Goal: Connect with others: Connect with others

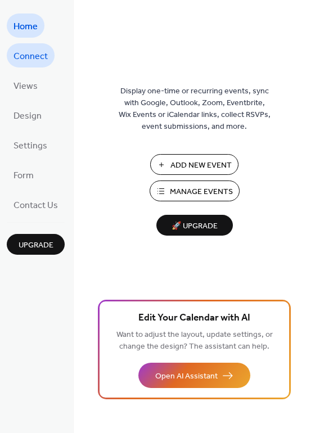
click at [28, 53] on span "Connect" at bounding box center [31, 56] width 34 height 17
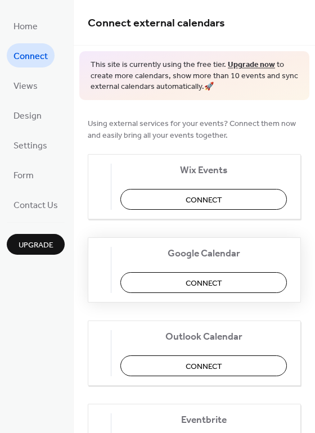
click at [222, 281] on span "Connect" at bounding box center [204, 283] width 37 height 12
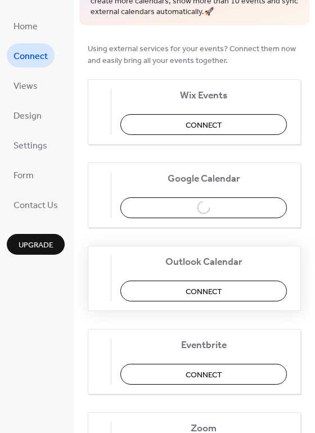
scroll to position [141, 0]
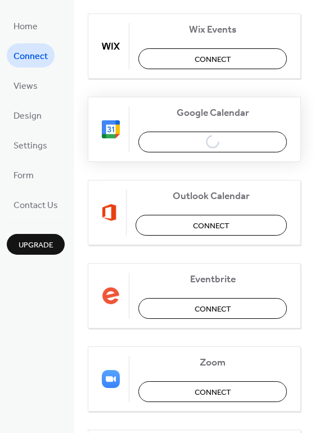
click at [176, 146] on div "Google Calendar Connect" at bounding box center [194, 129] width 213 height 65
click at [181, 142] on div "Google Calendar Connect" at bounding box center [194, 129] width 213 height 65
click at [222, 111] on span "Google Calendar" at bounding box center [212, 113] width 149 height 12
click at [204, 142] on div "Google Calendar Connect" at bounding box center [194, 129] width 213 height 65
click at [28, 55] on span "Connect" at bounding box center [31, 56] width 34 height 17
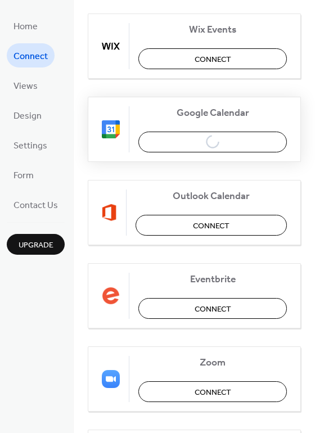
click at [222, 146] on div "Google Calendar Connect" at bounding box center [194, 129] width 213 height 65
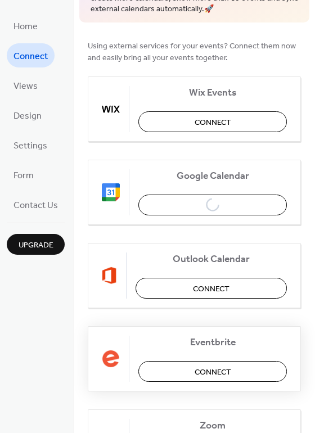
scroll to position [26, 0]
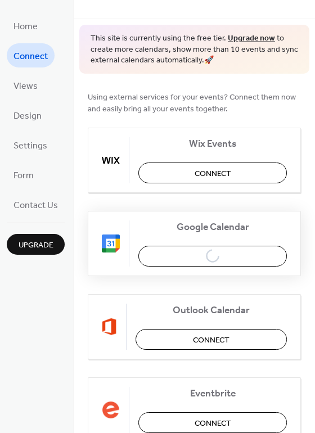
click at [205, 248] on div "Google Calendar Connect" at bounding box center [194, 243] width 213 height 65
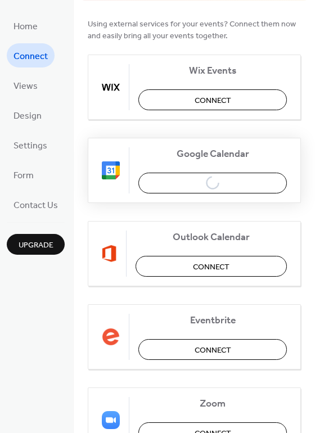
scroll to position [97, 0]
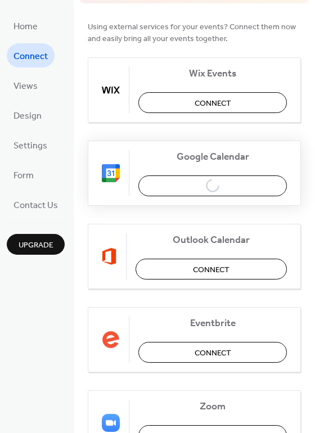
click at [200, 187] on div "Google Calendar Connect" at bounding box center [194, 173] width 213 height 65
click at [112, 170] on img at bounding box center [111, 173] width 18 height 18
click at [219, 152] on span "Google Calendar" at bounding box center [212, 157] width 149 height 12
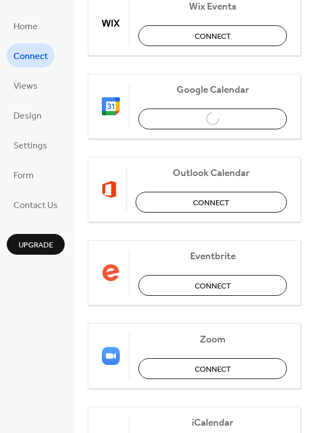
scroll to position [167, 0]
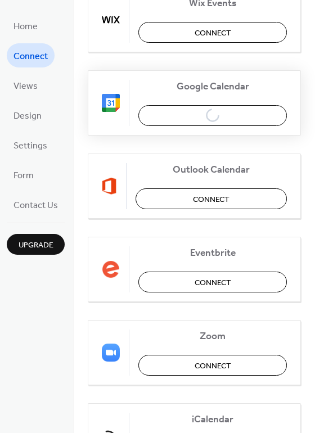
click at [203, 113] on div "Google Calendar Connect" at bounding box center [194, 102] width 213 height 65
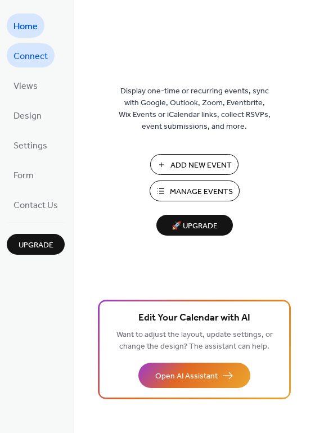
click at [41, 54] on span "Connect" at bounding box center [31, 56] width 34 height 17
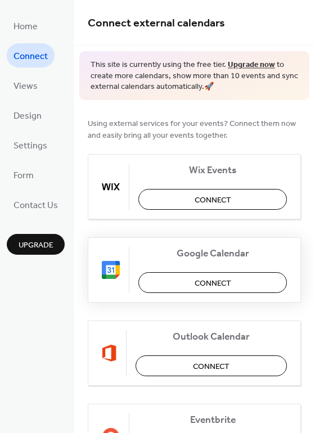
click at [188, 282] on button "Connect" at bounding box center [212, 282] width 149 height 21
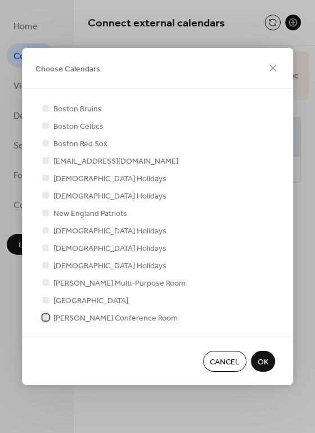
click at [62, 319] on span "[PERSON_NAME] Conference Room" at bounding box center [115, 319] width 124 height 12
click at [64, 298] on span "[GEOGRAPHIC_DATA]" at bounding box center [90, 301] width 75 height 12
click at [53, 282] on span "[PERSON_NAME] Multi-Purpose Room" at bounding box center [119, 284] width 132 height 12
click at [64, 282] on span "[PERSON_NAME] Multi-Purpose Room" at bounding box center [119, 284] width 132 height 12
drag, startPoint x: 54, startPoint y: 280, endPoint x: 60, endPoint y: 289, distance: 10.9
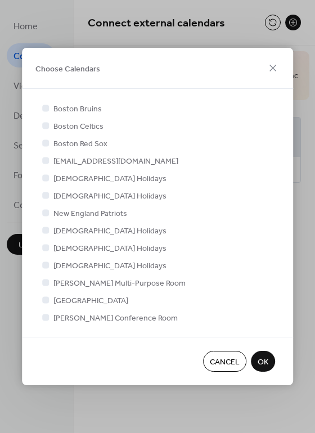
click at [55, 282] on span "[PERSON_NAME] Multi-Purpose Room" at bounding box center [119, 284] width 132 height 12
click at [99, 284] on span "[PERSON_NAME] Multi-Purpose Room" at bounding box center [119, 284] width 132 height 12
click at [77, 282] on span "[PERSON_NAME] Multi-Purpose Room" at bounding box center [119, 284] width 132 height 12
click at [39, 318] on div "Boston Bruins Boston Celtics Boston Red Sox [EMAIL_ADDRESS][DOMAIN_NAME] [DEMOG…" at bounding box center [157, 213] width 271 height 248
click at [45, 318] on icon at bounding box center [46, 317] width 4 height 3
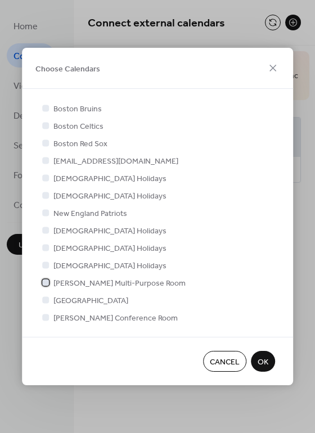
click at [45, 283] on div at bounding box center [45, 282] width 7 height 7
click at [43, 320] on div at bounding box center [45, 317] width 7 height 7
click at [63, 318] on span "[PERSON_NAME] Conference Room" at bounding box center [115, 319] width 124 height 12
click at [43, 282] on icon at bounding box center [45, 282] width 5 height 5
click at [60, 302] on span "[GEOGRAPHIC_DATA]" at bounding box center [90, 301] width 75 height 12
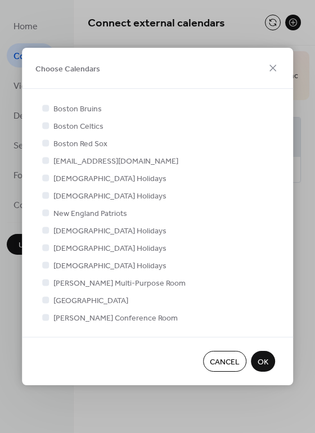
click at [49, 317] on div at bounding box center [45, 317] width 11 height 11
click at [43, 283] on div at bounding box center [45, 282] width 7 height 7
click at [72, 285] on span "[PERSON_NAME] Multi-Purpose Room" at bounding box center [119, 284] width 132 height 12
click at [70, 317] on span "[PERSON_NAME] Conference Room" at bounding box center [115, 319] width 124 height 12
click at [48, 284] on div at bounding box center [45, 282] width 7 height 7
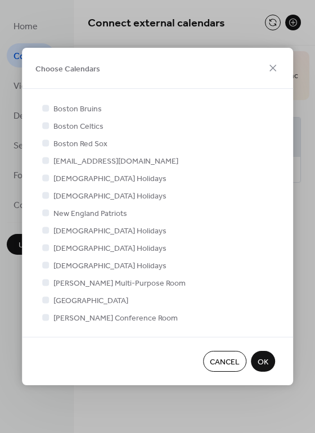
click at [43, 283] on div at bounding box center [45, 282] width 7 height 7
click at [46, 299] on icon at bounding box center [46, 299] width 4 height 3
click at [40, 284] on div at bounding box center [45, 282] width 11 height 11
click at [44, 314] on div at bounding box center [45, 317] width 7 height 7
click at [42, 319] on div at bounding box center [45, 317] width 7 height 7
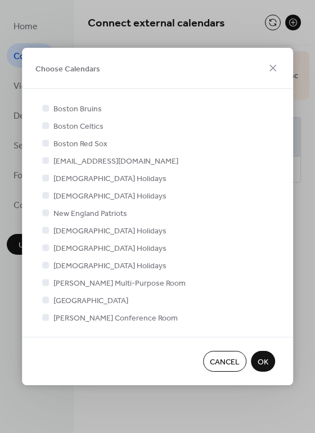
click at [64, 314] on span "[PERSON_NAME] Conference Room" at bounding box center [115, 319] width 124 height 12
click at [65, 317] on span "[PERSON_NAME] Conference Room" at bounding box center [115, 319] width 124 height 12
click at [61, 318] on span "[PERSON_NAME] Conference Room" at bounding box center [115, 319] width 124 height 12
click at [40, 320] on div at bounding box center [45, 317] width 11 height 11
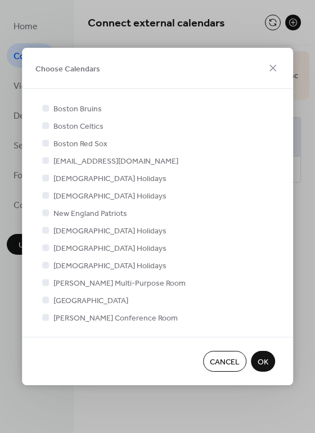
click at [53, 108] on span "Boston Bruins" at bounding box center [77, 110] width 48 height 12
click at [77, 111] on span "Boston Bruins" at bounding box center [77, 110] width 48 height 12
click at [79, 122] on span "Boston Celtics" at bounding box center [78, 127] width 50 height 12
click at [78, 138] on span "Boston Red Sox" at bounding box center [80, 144] width 54 height 12
click at [264, 361] on span "OK" at bounding box center [263, 363] width 11 height 12
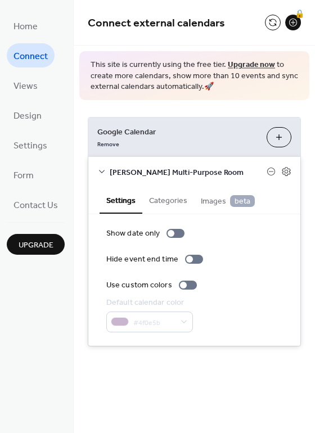
click at [284, 136] on button "Choose Calendars" at bounding box center [279, 137] width 25 height 20
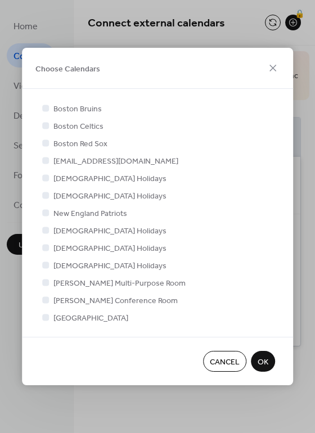
click at [46, 300] on div at bounding box center [45, 299] width 7 height 7
click at [76, 299] on span "[PERSON_NAME] Conference Room" at bounding box center [115, 301] width 124 height 12
click at [53, 302] on span "[PERSON_NAME] Conference Room" at bounding box center [115, 301] width 124 height 12
click at [42, 300] on div at bounding box center [45, 299] width 7 height 7
click at [265, 361] on span "OK" at bounding box center [263, 363] width 11 height 12
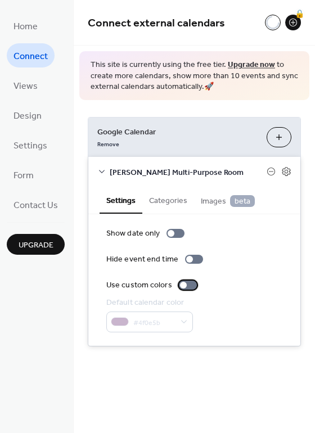
click at [181, 286] on div at bounding box center [183, 285] width 7 height 7
click at [181, 286] on div at bounding box center [188, 285] width 18 height 9
click at [186, 260] on div at bounding box center [189, 259] width 7 height 7
click at [186, 260] on div at bounding box center [194, 259] width 18 height 9
click at [288, 172] on icon at bounding box center [286, 172] width 10 height 10
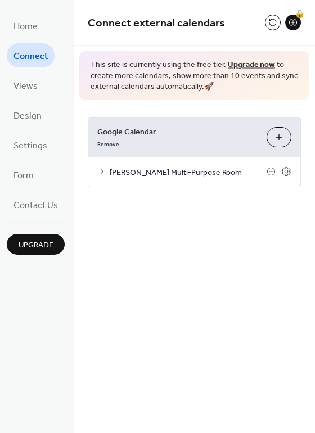
click at [281, 135] on button "Choose Calendars" at bounding box center [279, 137] width 25 height 20
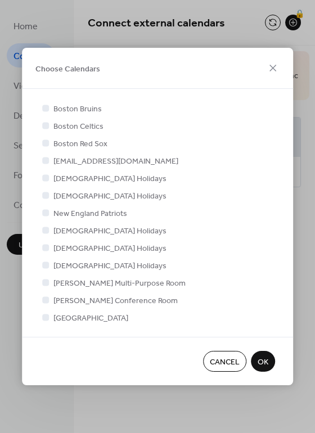
click at [48, 302] on div at bounding box center [45, 299] width 7 height 7
click at [45, 281] on icon at bounding box center [45, 282] width 5 height 5
click at [45, 299] on div at bounding box center [45, 299] width 7 height 7
click at [264, 358] on span "OK" at bounding box center [263, 363] width 11 height 12
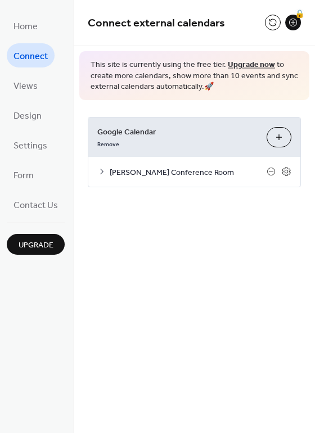
click at [234, 65] on link "Upgrade now" at bounding box center [251, 64] width 47 height 15
